Goal: Task Accomplishment & Management: Use online tool/utility

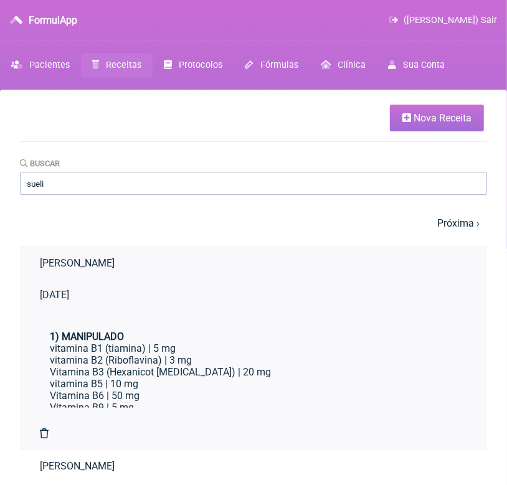
click at [81, 279] on link "[PERSON_NAME]" at bounding box center [253, 263] width 467 height 32
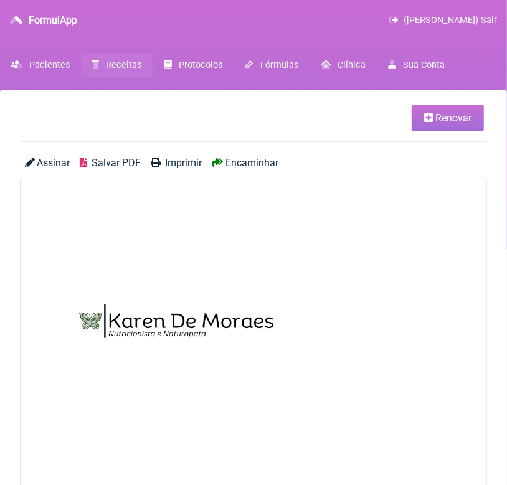
click at [236, 161] on span "Encaminhar" at bounding box center [252, 163] width 53 height 12
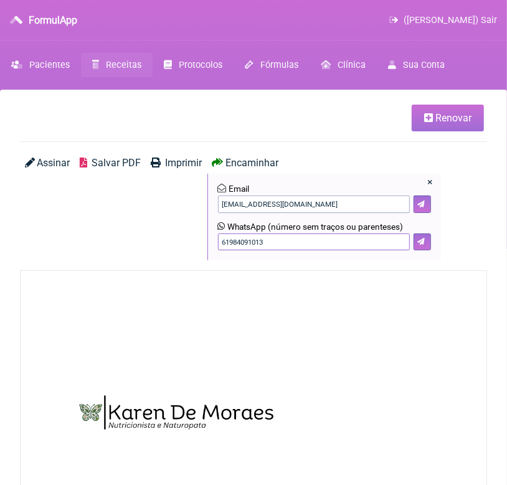
click at [295, 242] on input "61984091013" at bounding box center [314, 242] width 192 height 17
type input "6"
type input "19991164952"
click at [425, 242] on button at bounding box center [422, 242] width 17 height 17
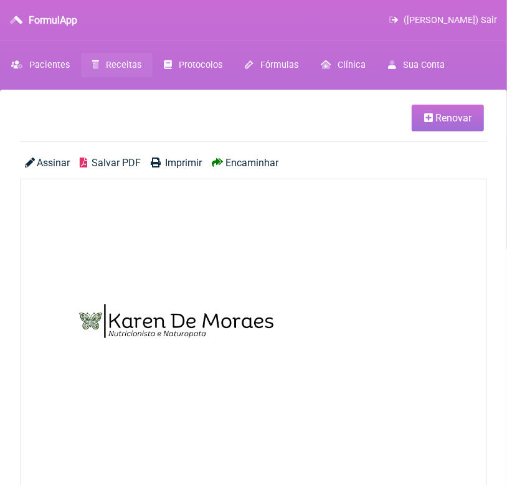
click at [113, 67] on span "Receitas" at bounding box center [124, 65] width 36 height 11
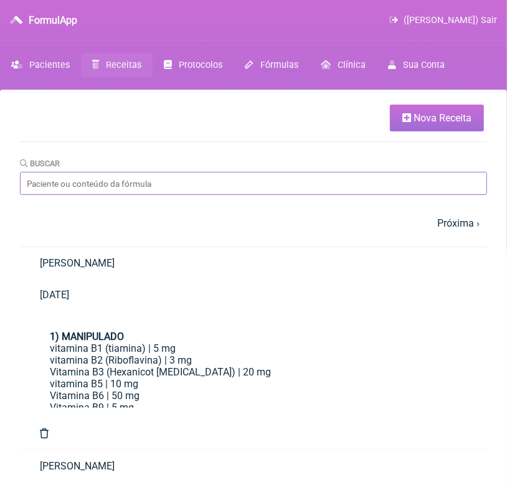
click at [107, 179] on input "Buscar" at bounding box center [253, 183] width 467 height 23
type input "suel"
click at [91, 451] on link "[PERSON_NAME]" at bounding box center [253, 467] width 467 height 32
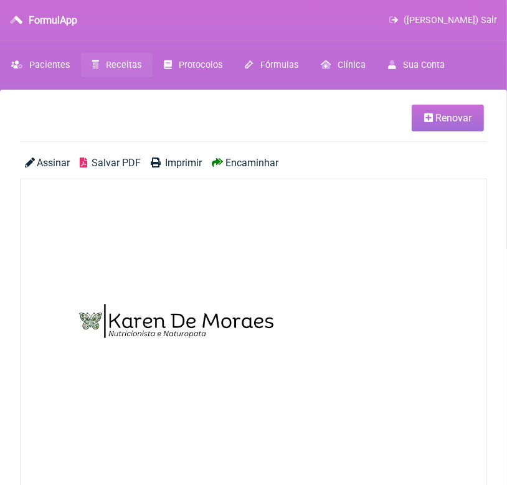
click at [249, 161] on span "Encaminhar" at bounding box center [252, 163] width 53 height 12
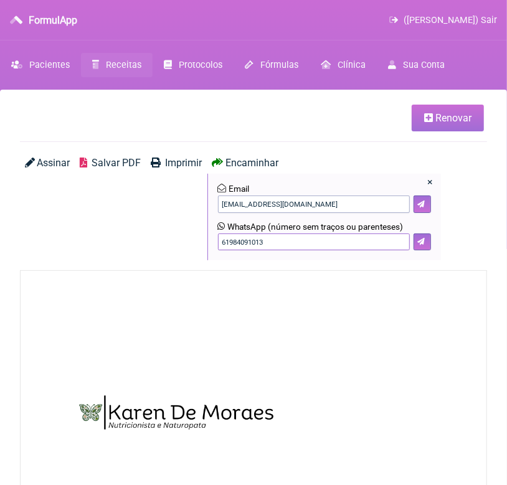
click at [272, 250] on input "61984091013" at bounding box center [314, 242] width 192 height 17
type input "6"
type input "19991164952"
click at [419, 243] on icon at bounding box center [421, 241] width 7 height 7
click at [125, 63] on span "Receitas" at bounding box center [124, 65] width 36 height 11
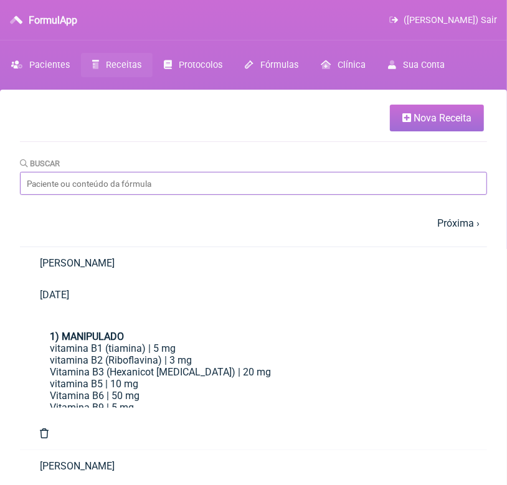
click at [156, 183] on input "Buscar" at bounding box center [253, 183] width 467 height 23
type input "[PERSON_NAME]"
click at [94, 279] on link "[PERSON_NAME]" at bounding box center [253, 263] width 467 height 32
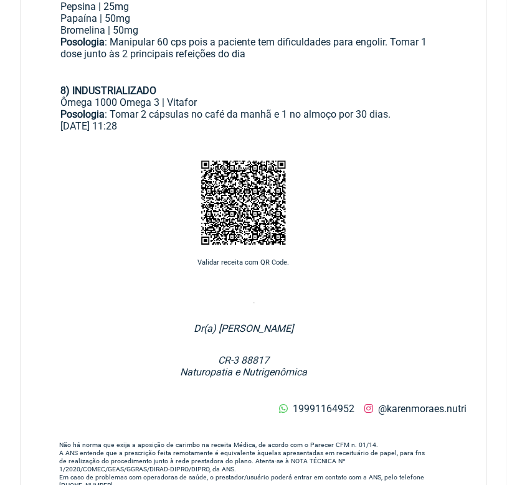
scroll to position [1156, 0]
